Goal: Task Accomplishment & Management: Complete application form

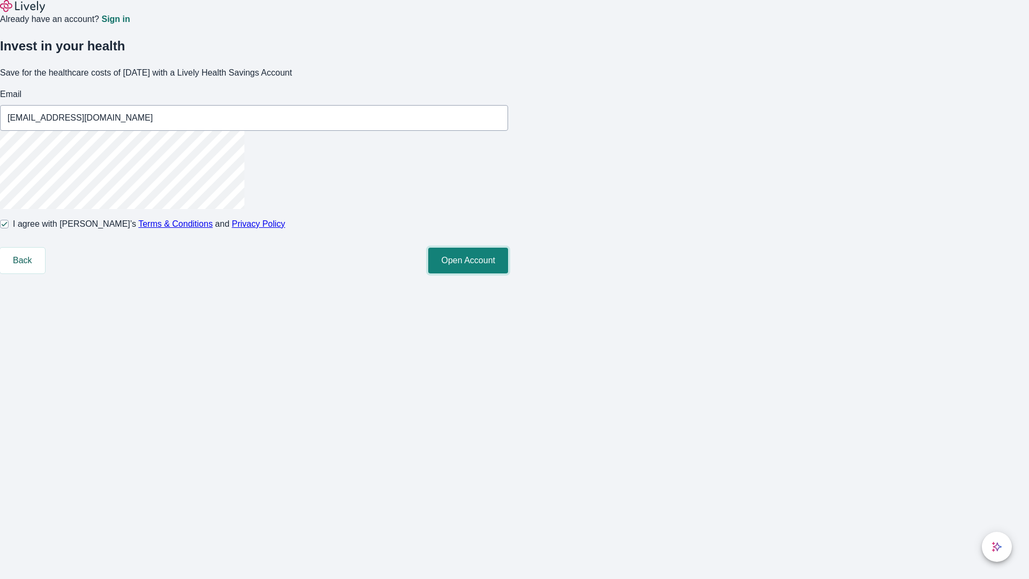
click at [508, 273] on button "Open Account" at bounding box center [468, 261] width 80 height 26
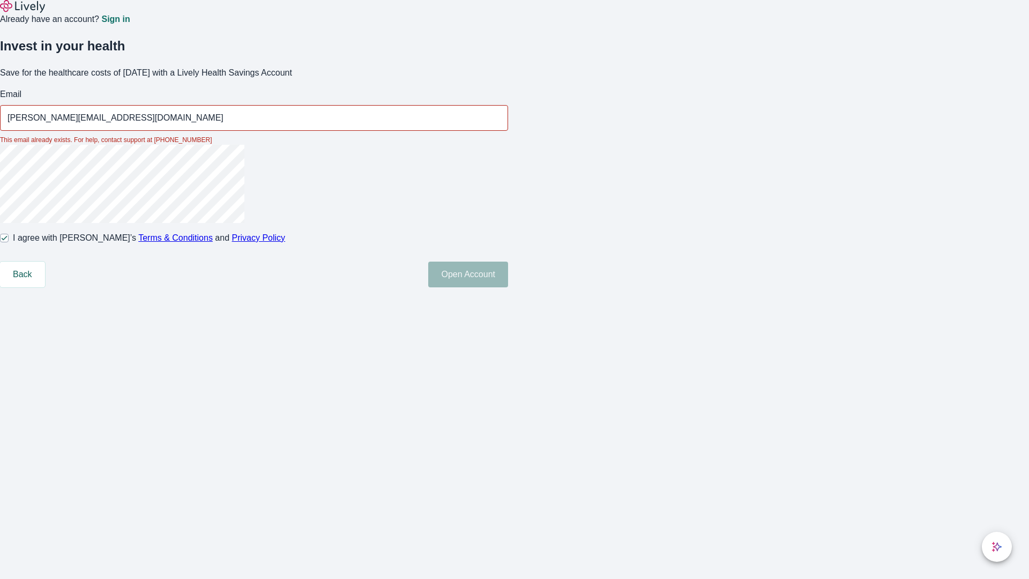
type input "[PERSON_NAME][EMAIL_ADDRESS][DOMAIN_NAME]"
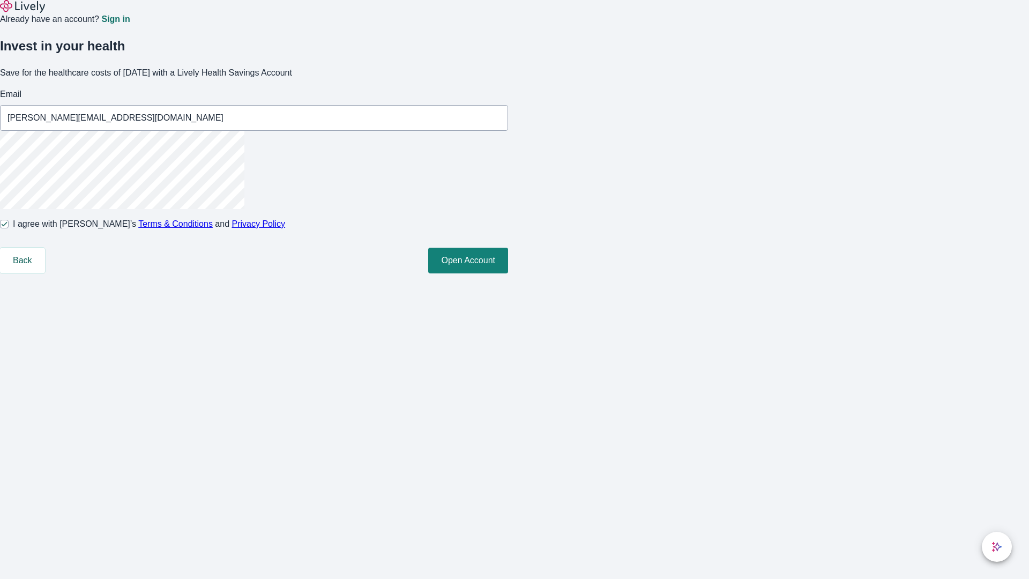
click at [9, 228] on input "I agree with Lively’s Terms & Conditions and Privacy Policy" at bounding box center [4, 224] width 9 height 9
checkbox input "false"
type input "[PERSON_NAME][EMAIL_ADDRESS][DOMAIN_NAME]"
click at [9, 228] on input "I agree with Lively’s Terms & Conditions and Privacy Policy" at bounding box center [4, 224] width 9 height 9
checkbox input "true"
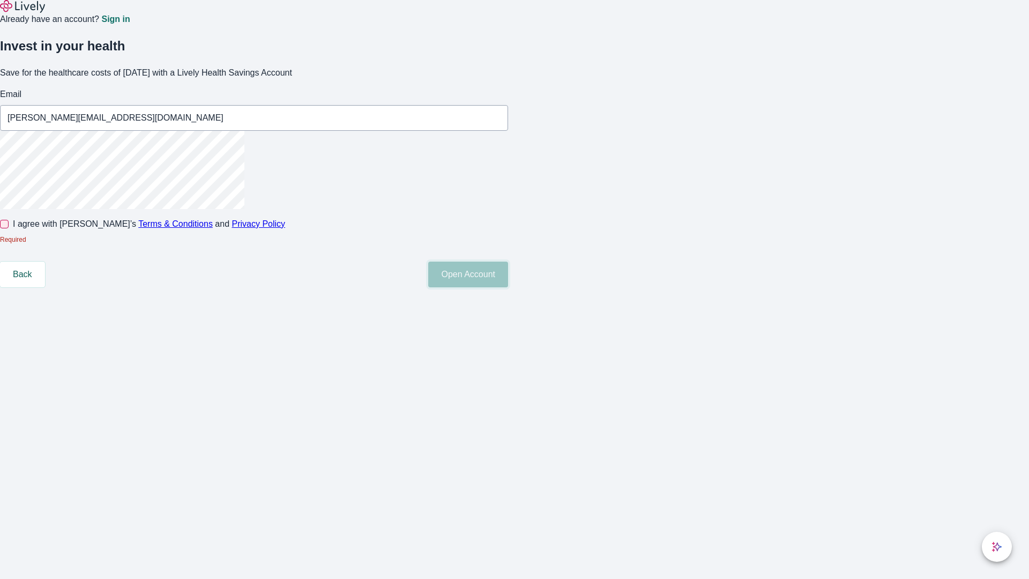
click at [508, 287] on button "Open Account" at bounding box center [468, 275] width 80 height 26
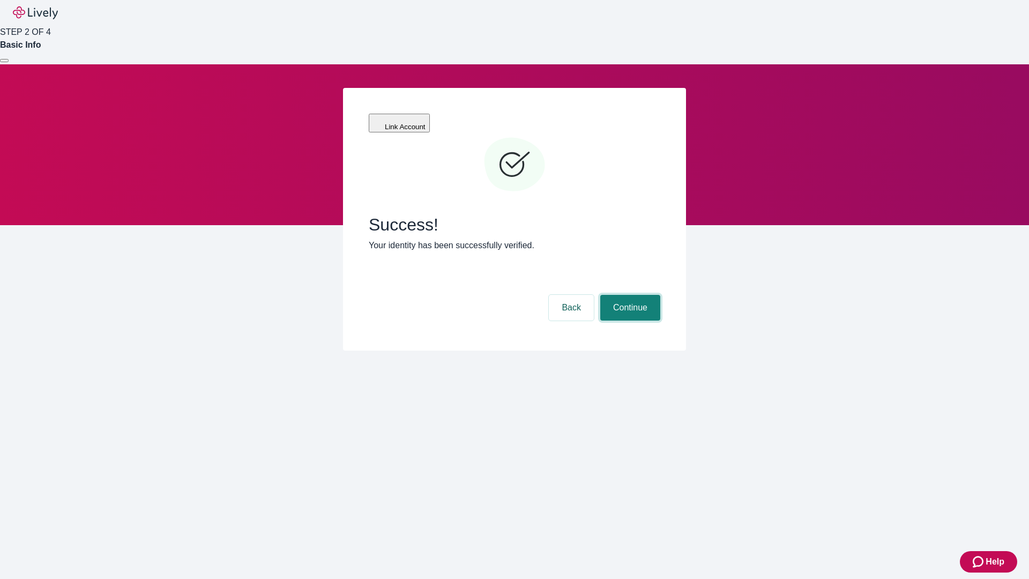
click at [629, 295] on button "Continue" at bounding box center [630, 308] width 60 height 26
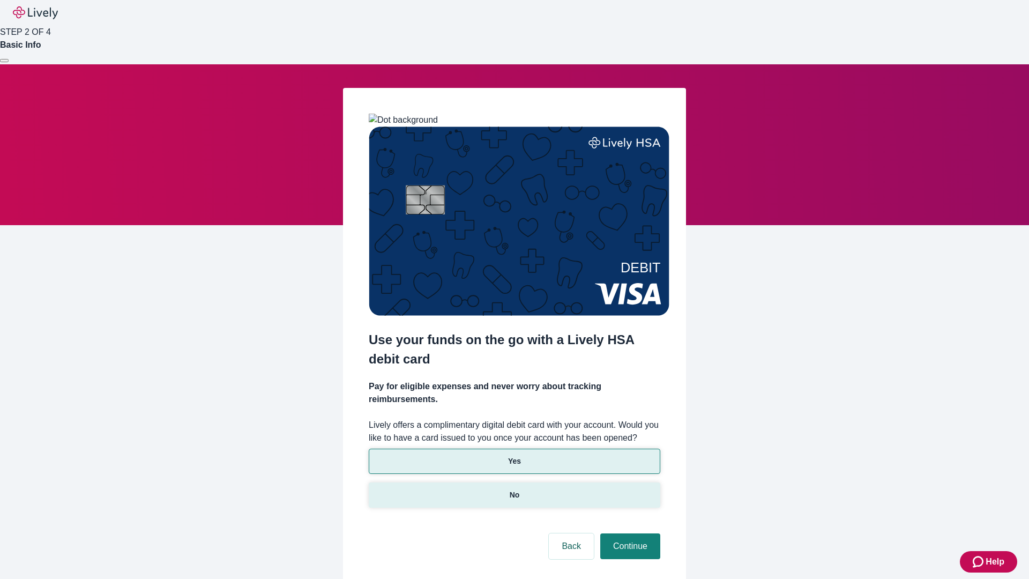
click at [514, 489] on p "No" at bounding box center [515, 494] width 10 height 11
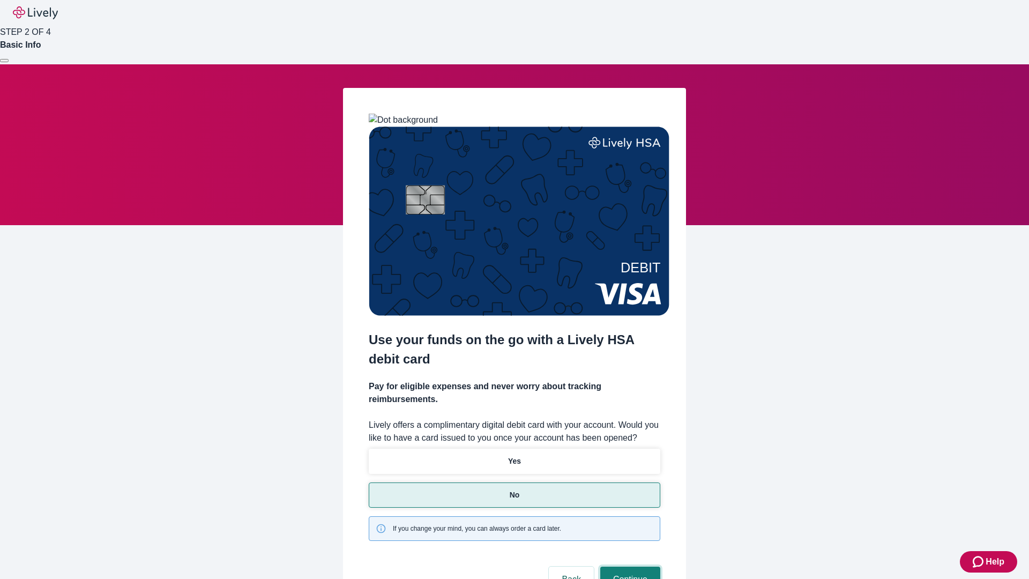
click at [629, 567] on button "Continue" at bounding box center [630, 580] width 60 height 26
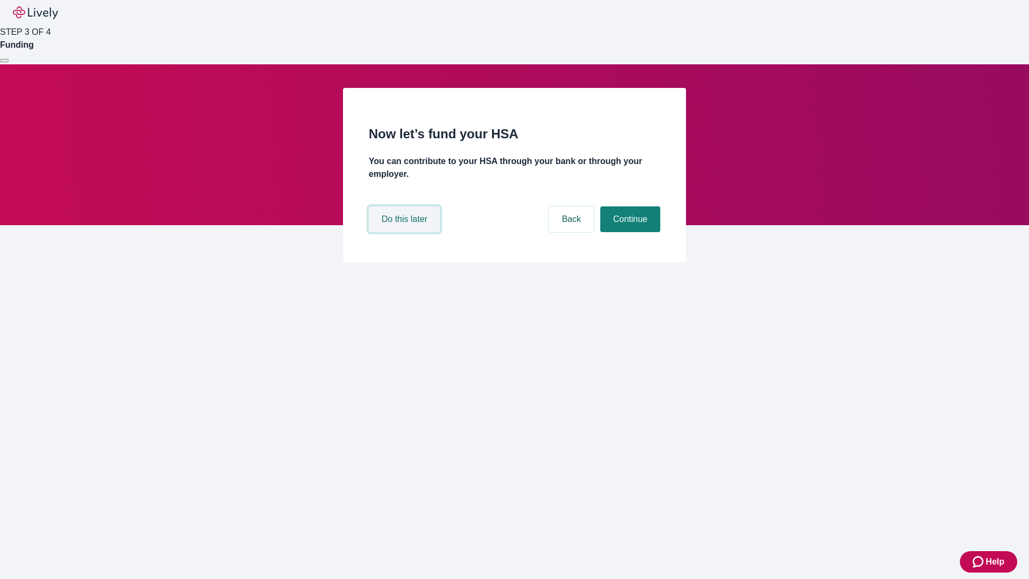
click at [406, 232] on button "Do this later" at bounding box center [404, 219] width 71 height 26
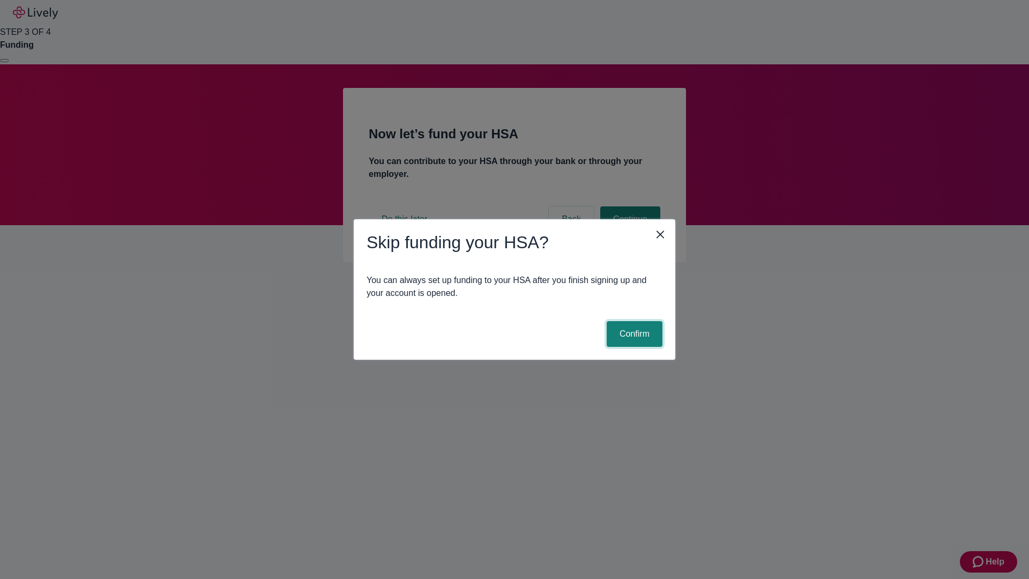
click at [633, 334] on button "Confirm" at bounding box center [635, 334] width 56 height 26
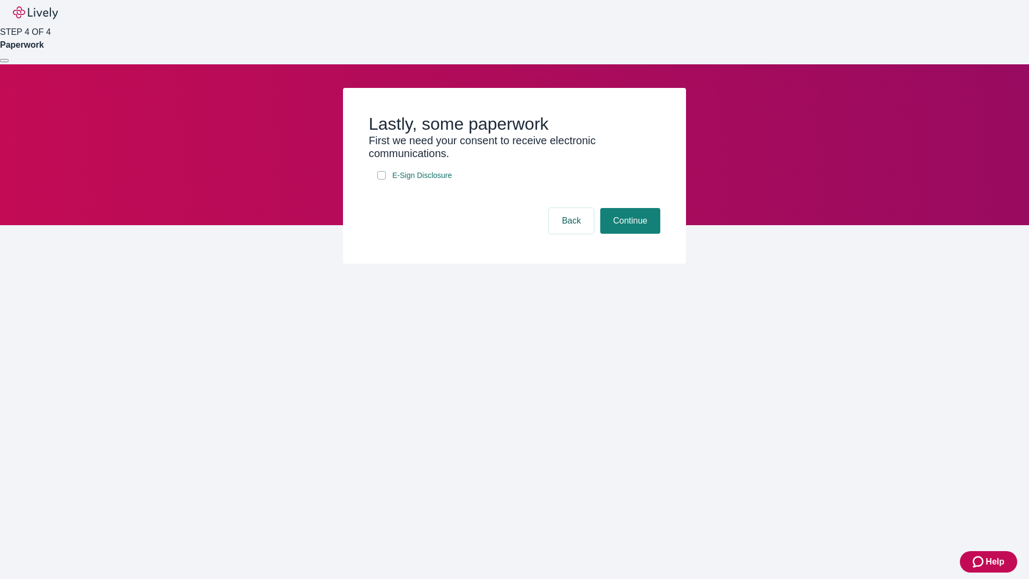
click at [382, 180] on input "E-Sign Disclosure" at bounding box center [381, 175] width 9 height 9
checkbox input "true"
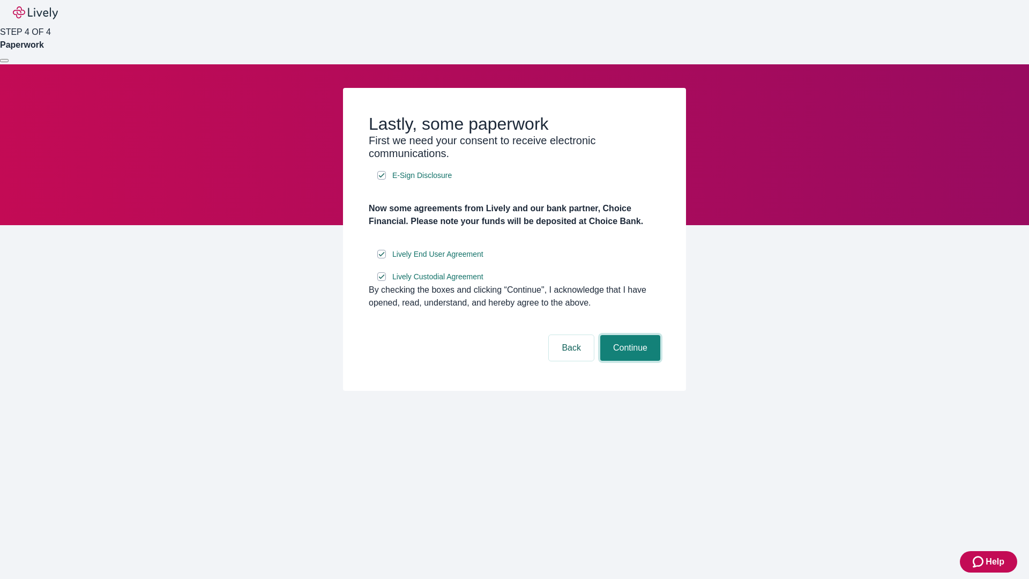
click at [629, 361] on button "Continue" at bounding box center [630, 348] width 60 height 26
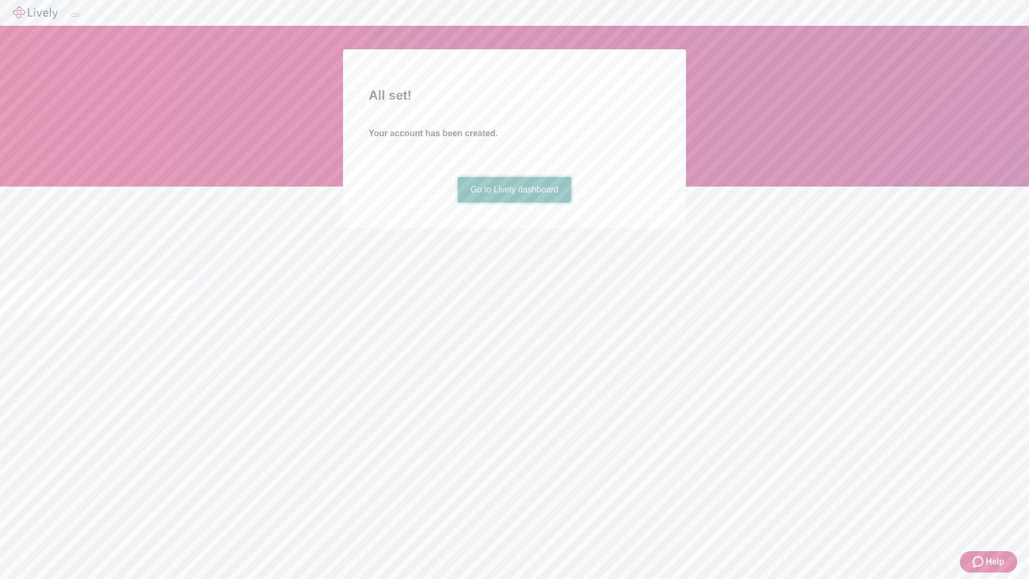
click at [514, 203] on link "Go to Lively dashboard" at bounding box center [515, 190] width 114 height 26
